Goal: Task Accomplishment & Management: Use online tool/utility

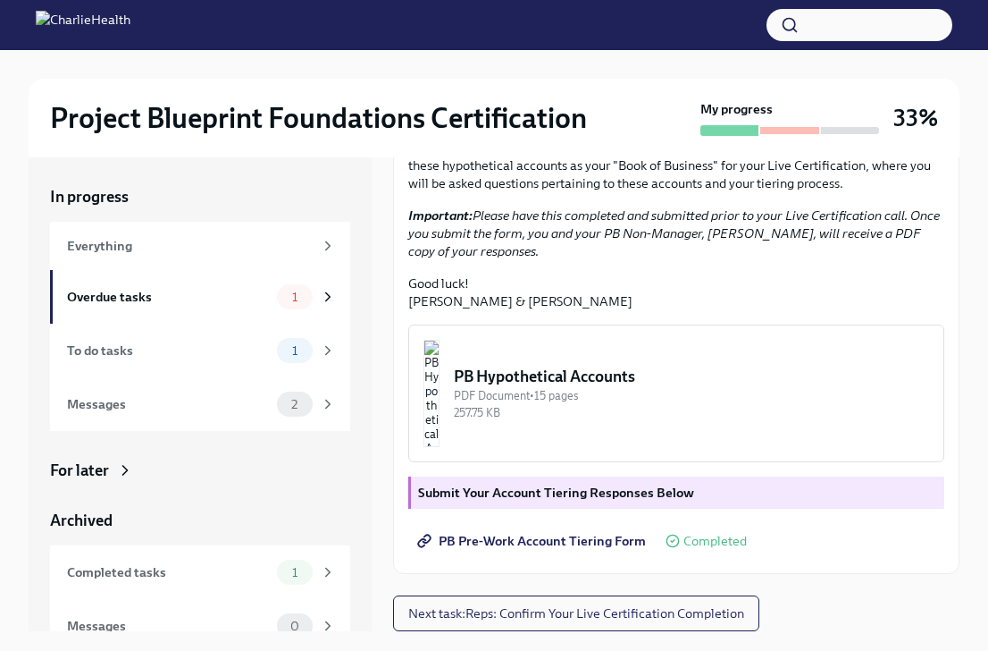
scroll to position [416, 0]
click at [647, 383] on div "PB Hypothetical Accounts" at bounding box center [691, 376] width 475 height 21
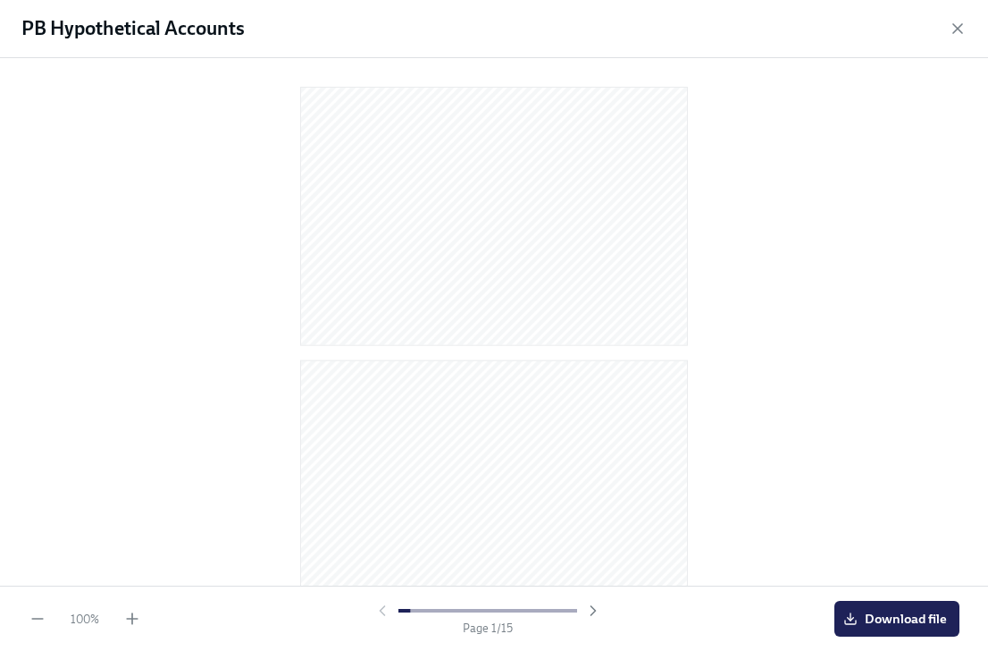
click at [781, 249] on div at bounding box center [494, 318] width 931 height 492
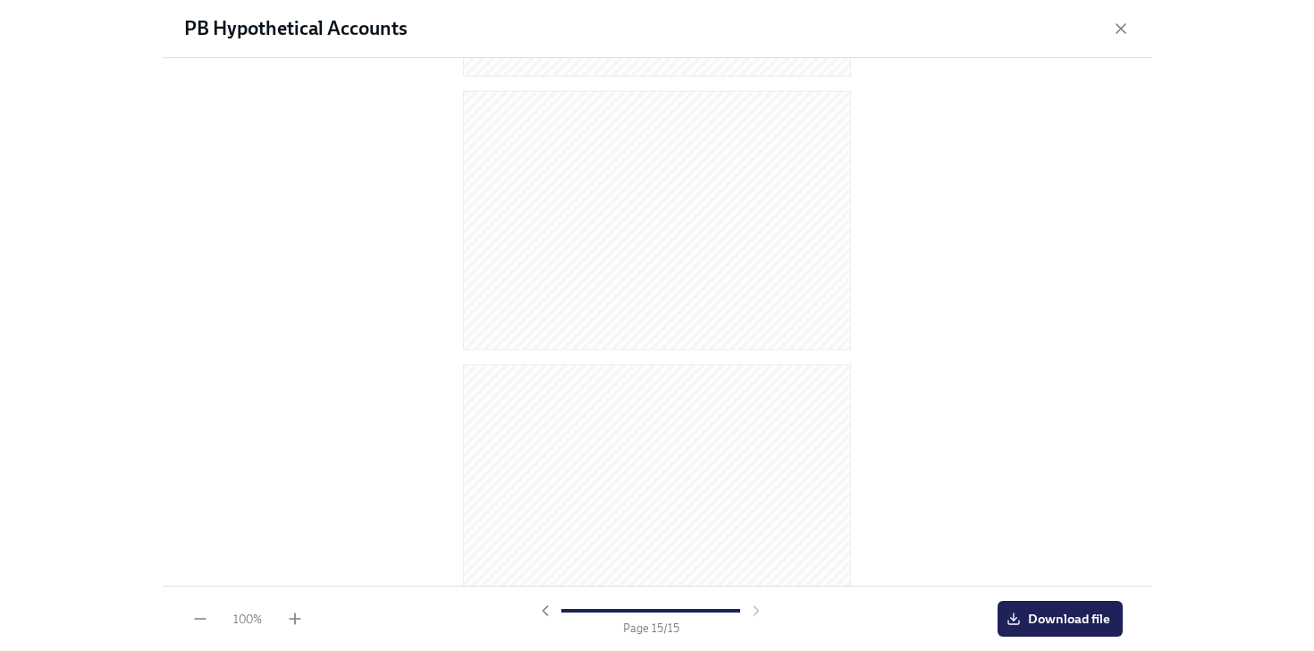
scroll to position [2282, 0]
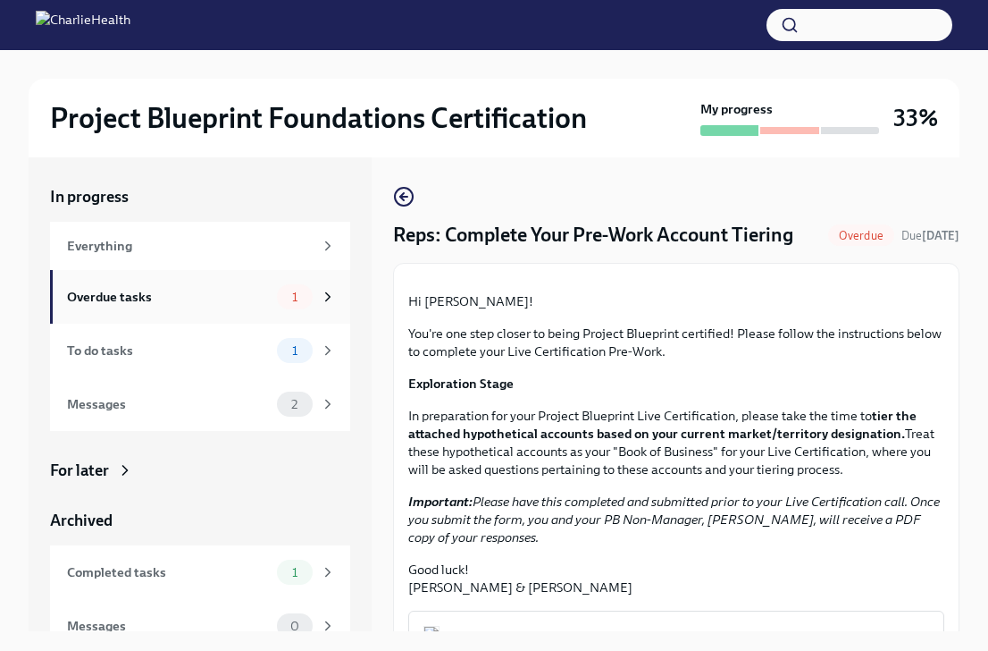
click at [152, 300] on div "Overdue tasks" at bounding box center [168, 297] width 203 height 20
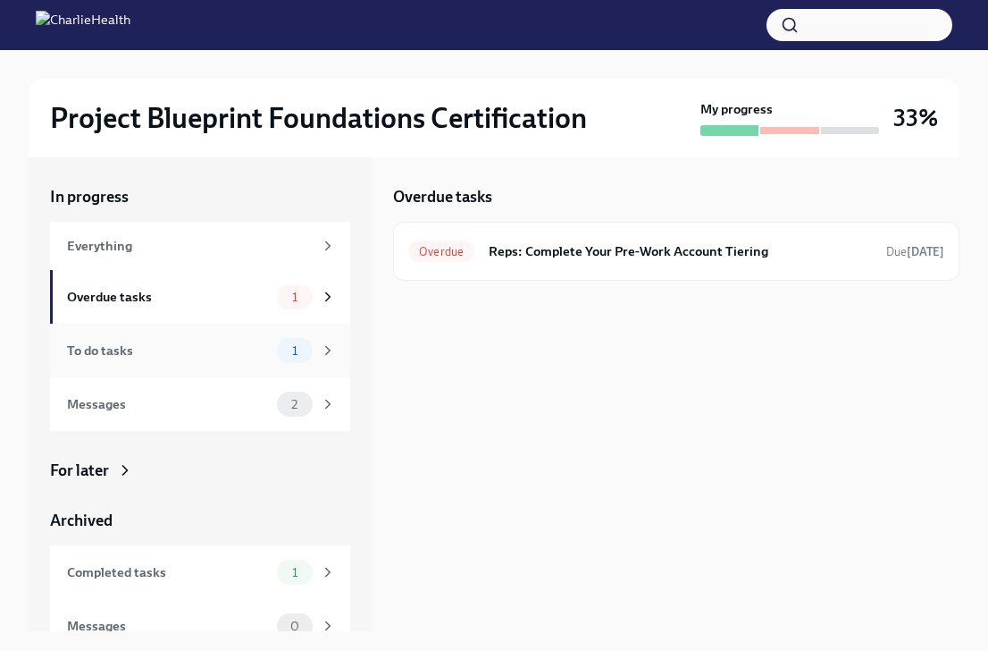
click at [212, 363] on div "To do tasks 1" at bounding box center [200, 351] width 300 height 54
click at [282, 351] on span "1" at bounding box center [295, 350] width 27 height 13
click at [227, 302] on div "Overdue tasks" at bounding box center [168, 297] width 203 height 20
click at [707, 246] on h6 "Reps: Complete Your Pre-Work Account Tiering" at bounding box center [680, 251] width 383 height 20
